Goal: Task Accomplishment & Management: Use online tool/utility

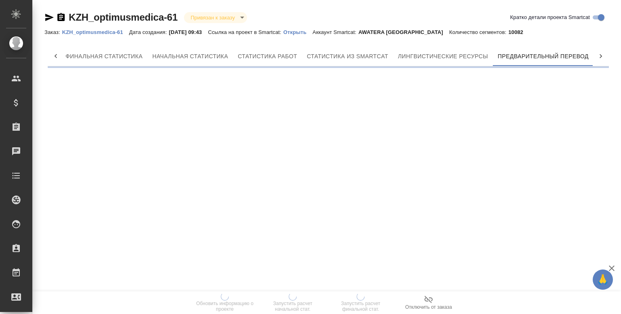
scroll to position [0, 4]
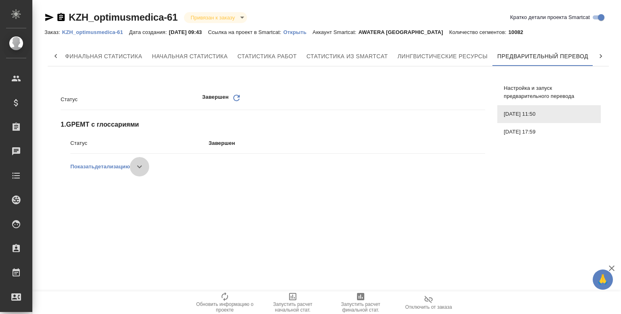
click at [138, 165] on icon "button" at bounding box center [140, 167] width 10 height 10
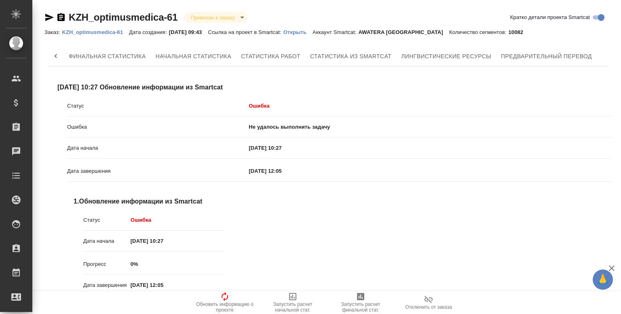
scroll to position [0, 101]
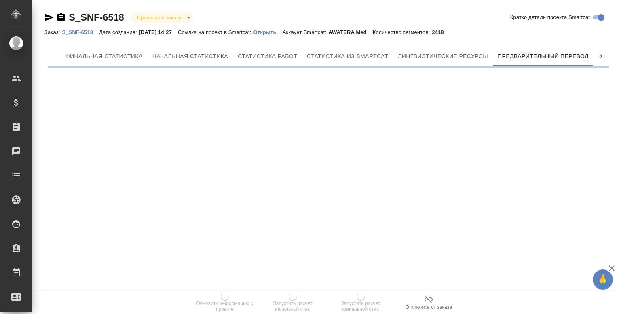
scroll to position [0, 4]
